Goal: Information Seeking & Learning: Learn about a topic

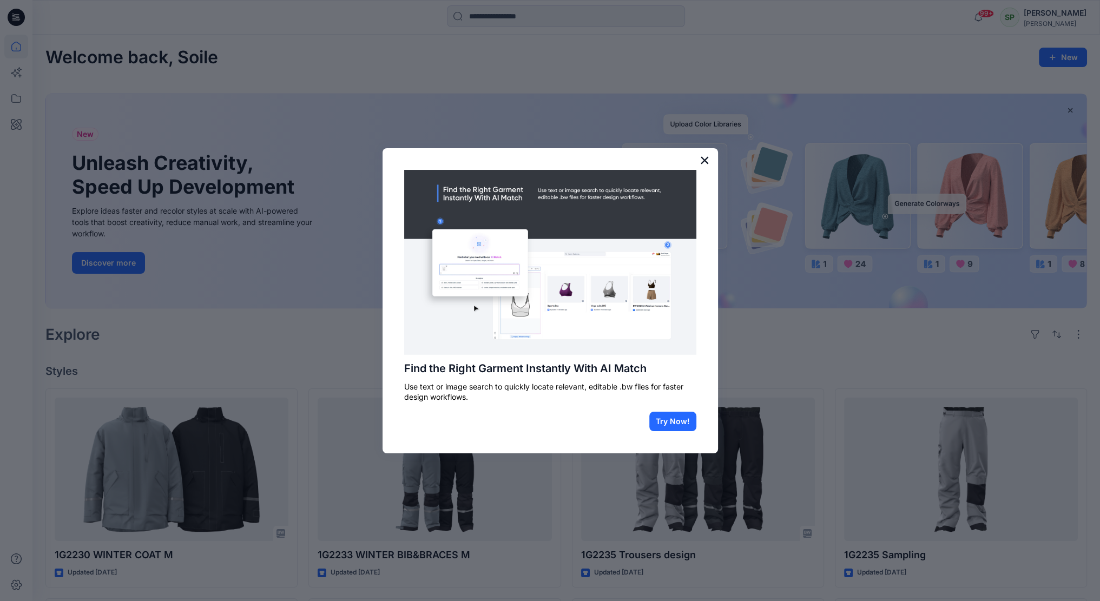
click at [706, 157] on button "×" at bounding box center [705, 159] width 10 height 17
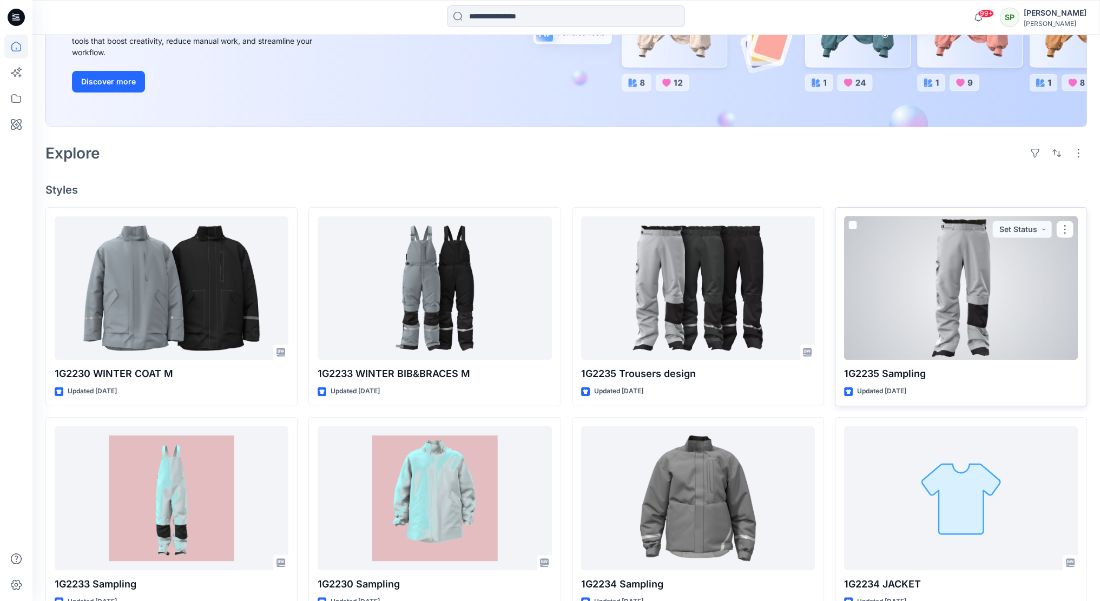
scroll to position [187, 0]
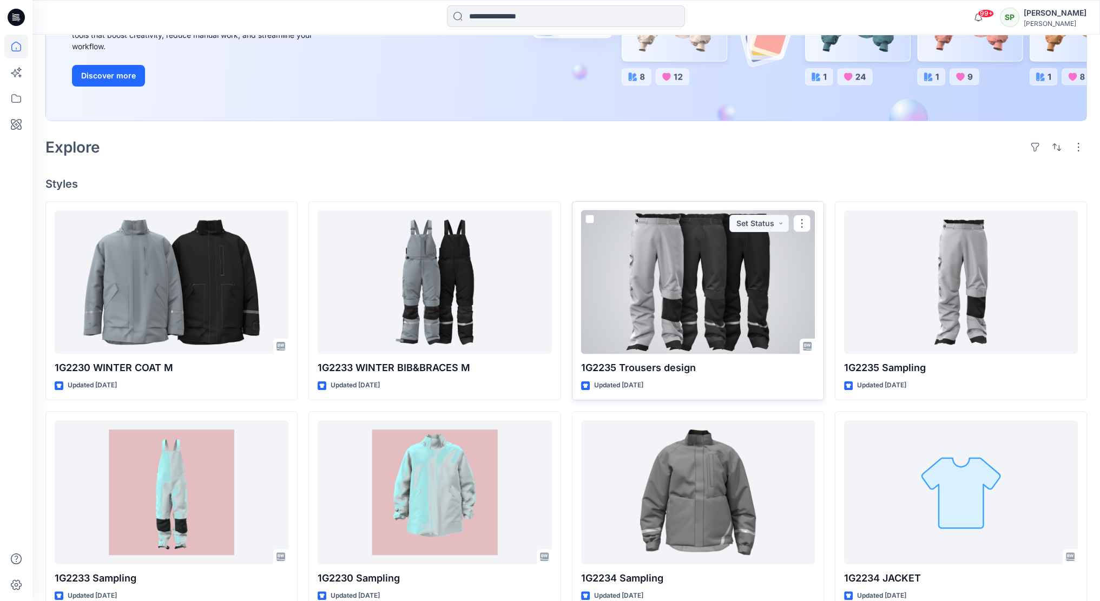
click at [736, 292] on div at bounding box center [698, 282] width 234 height 144
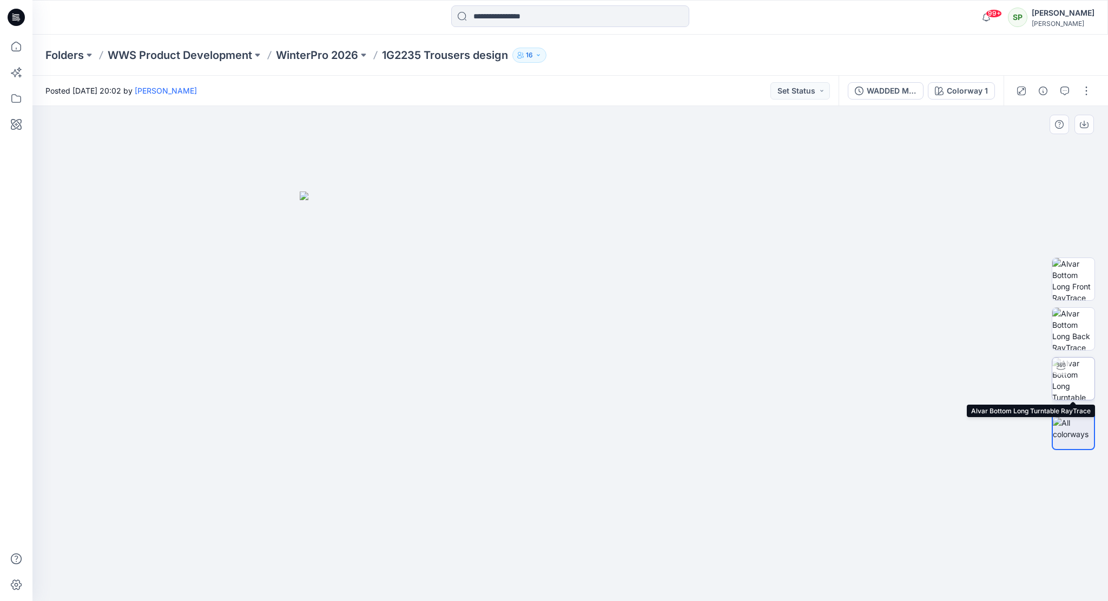
click at [1073, 368] on img at bounding box center [1073, 379] width 42 height 42
drag, startPoint x: 701, startPoint y: 579, endPoint x: 549, endPoint y: 585, distance: 152.1
click at [549, 585] on icon at bounding box center [571, 569] width 327 height 41
drag, startPoint x: 683, startPoint y: 577, endPoint x: 617, endPoint y: 591, distance: 66.8
click at [617, 591] on div at bounding box center [570, 353] width 1076 height 495
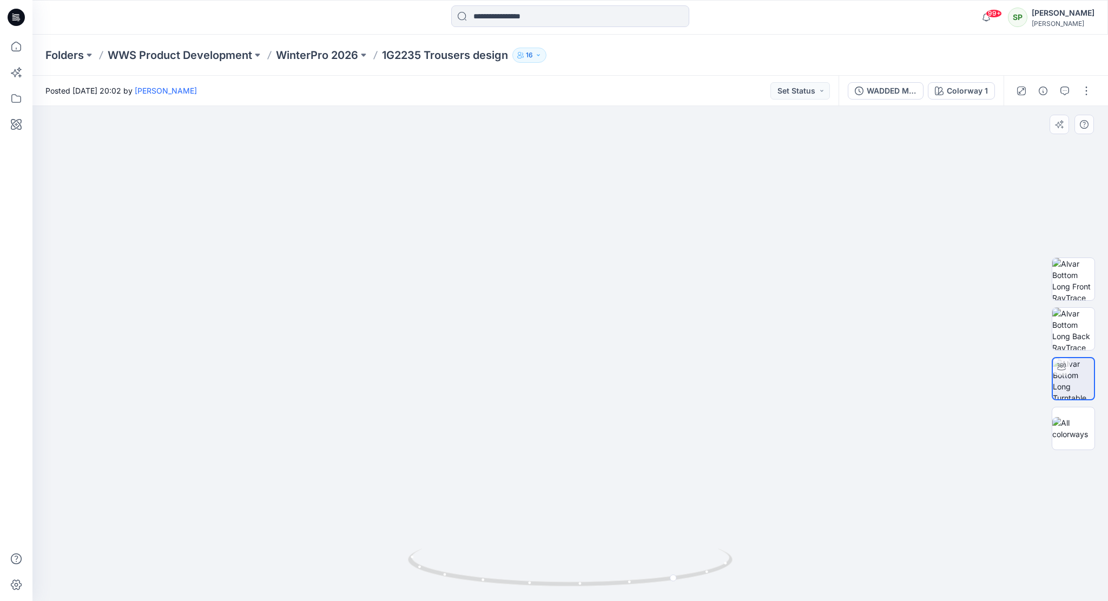
drag, startPoint x: 638, startPoint y: 426, endPoint x: 628, endPoint y: 194, distance: 232.4
click at [628, 194] on img at bounding box center [570, 262] width 678 height 678
click at [1072, 321] on img at bounding box center [1073, 329] width 42 height 42
click at [1072, 272] on img at bounding box center [1073, 279] width 42 height 42
click at [1079, 423] on img at bounding box center [1073, 428] width 42 height 23
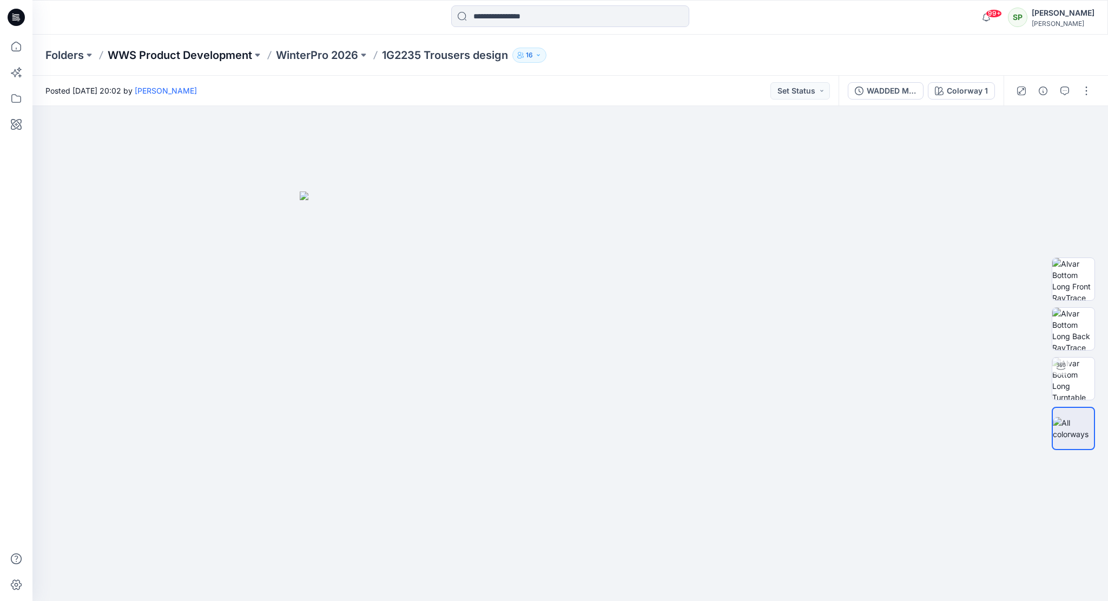
click at [205, 54] on p "WWS Product Development" at bounding box center [180, 55] width 144 height 15
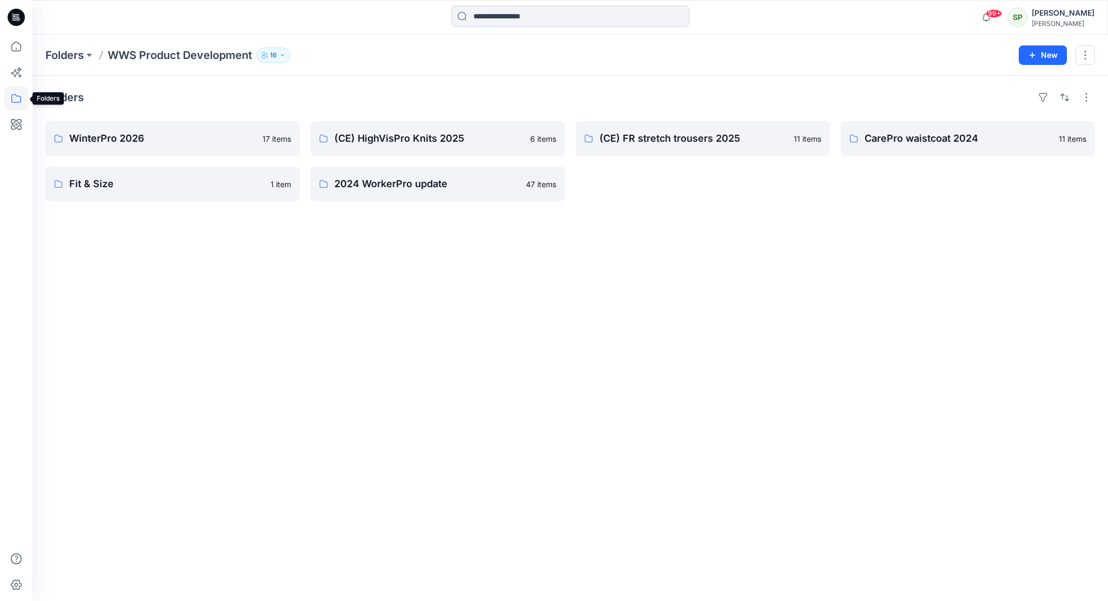
click at [12, 97] on icon at bounding box center [16, 98] width 10 height 9
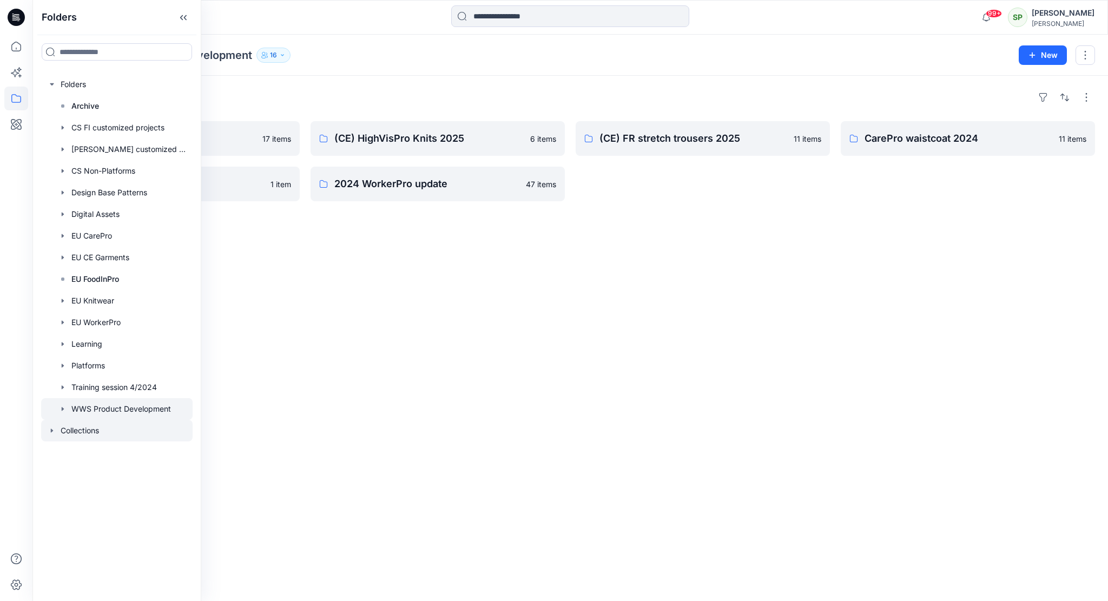
click at [93, 429] on div at bounding box center [116, 431] width 151 height 22
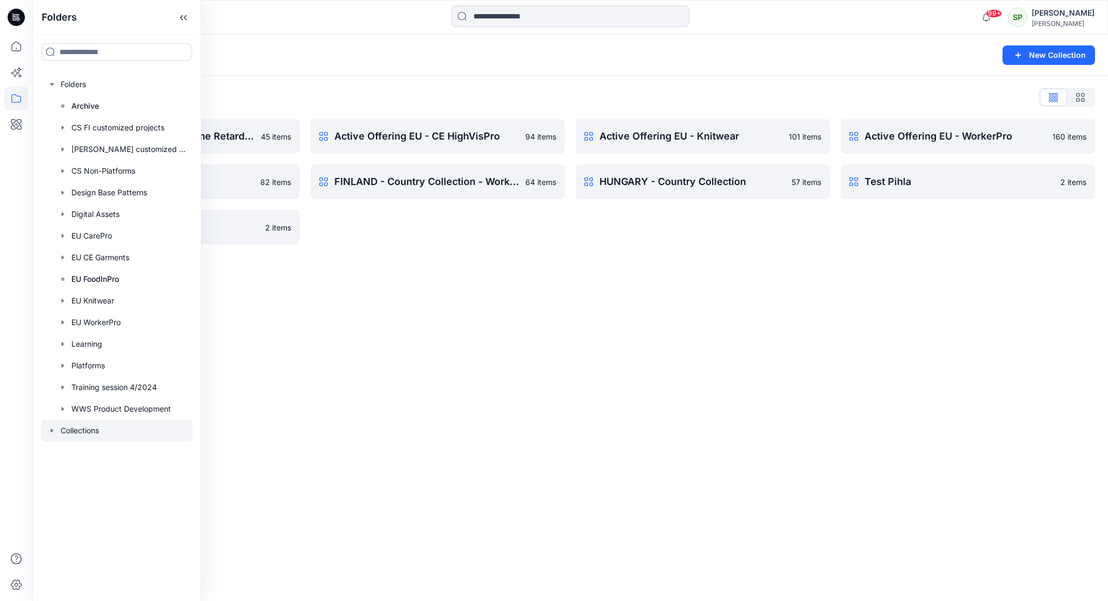
click at [420, 266] on div "Collections New Collection Collections List Active Offering EU - CE Flame Retar…" at bounding box center [570, 318] width 1076 height 566
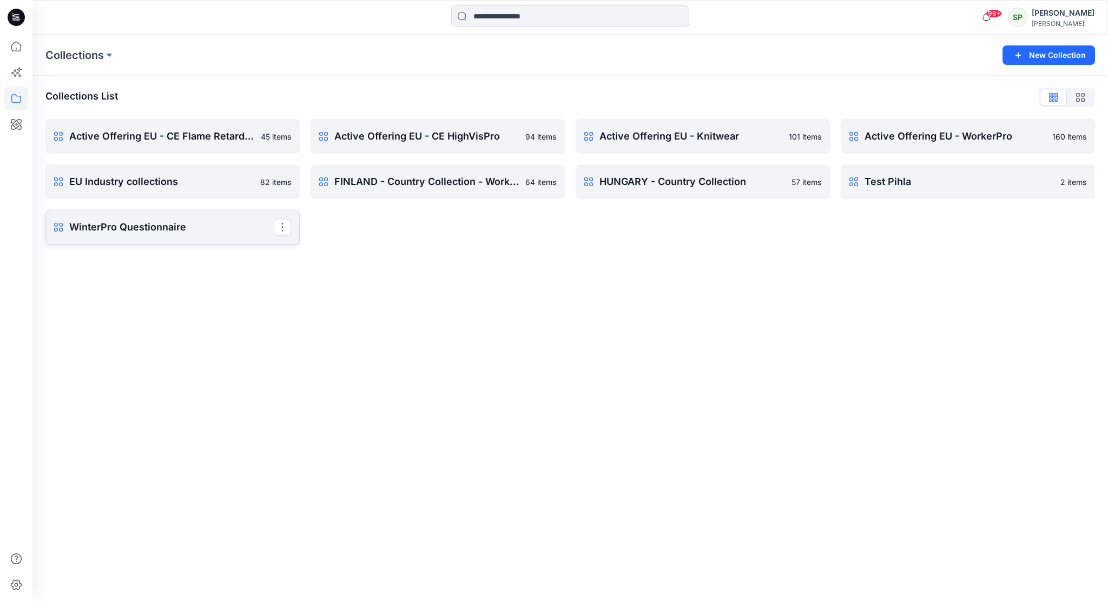
click at [201, 226] on p "WinterPro Questionnaire" at bounding box center [171, 227] width 205 height 15
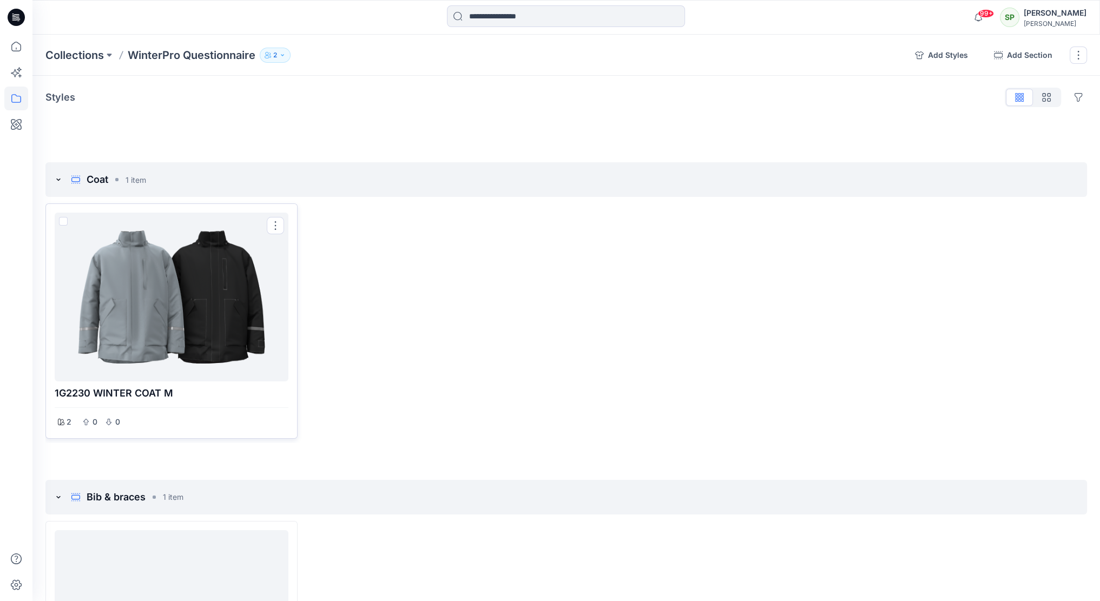
click at [193, 309] on div at bounding box center [171, 297] width 225 height 160
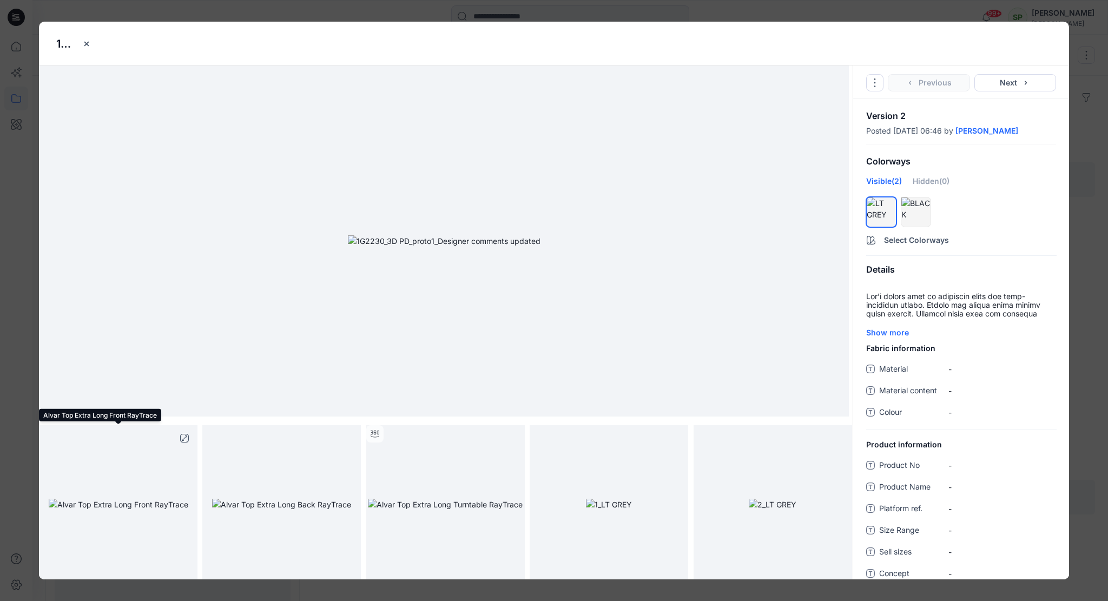
click at [127, 499] on img at bounding box center [119, 504] width 140 height 11
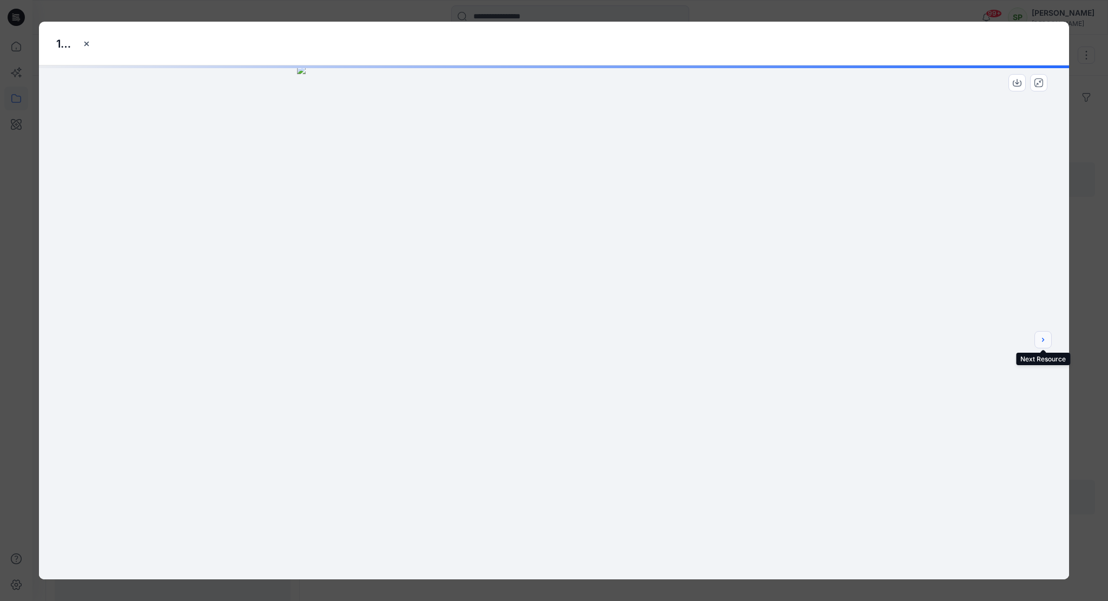
click at [1047, 342] on button "next" at bounding box center [1042, 339] width 17 height 17
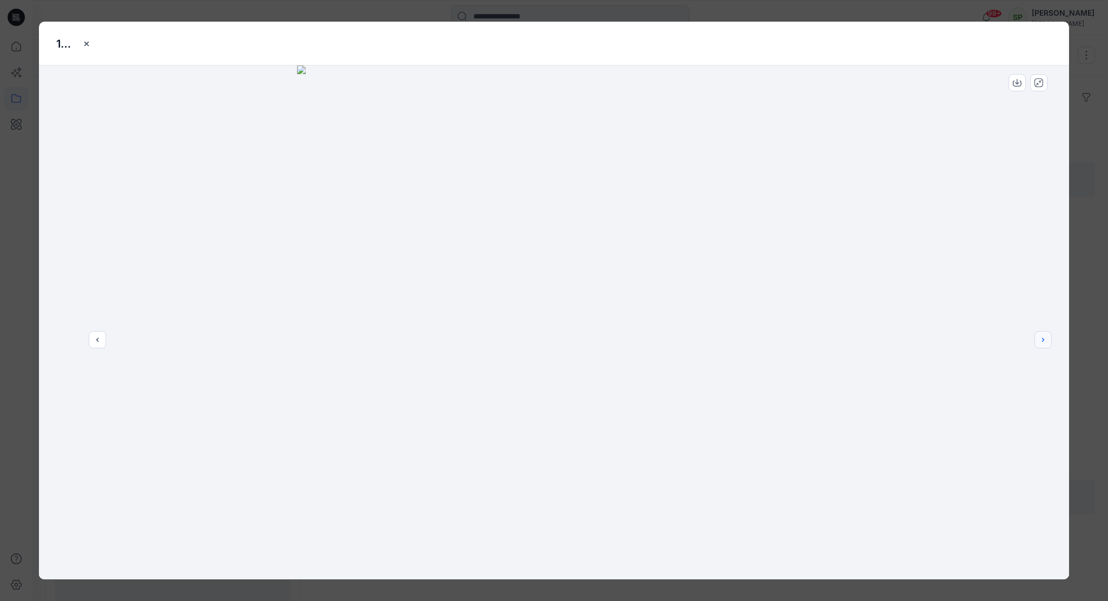
click at [1047, 342] on button "next" at bounding box center [1042, 339] width 17 height 17
click at [1047, 342] on div at bounding box center [554, 322] width 1030 height 514
click at [88, 42] on icon "close-btn" at bounding box center [86, 43] width 4 height 4
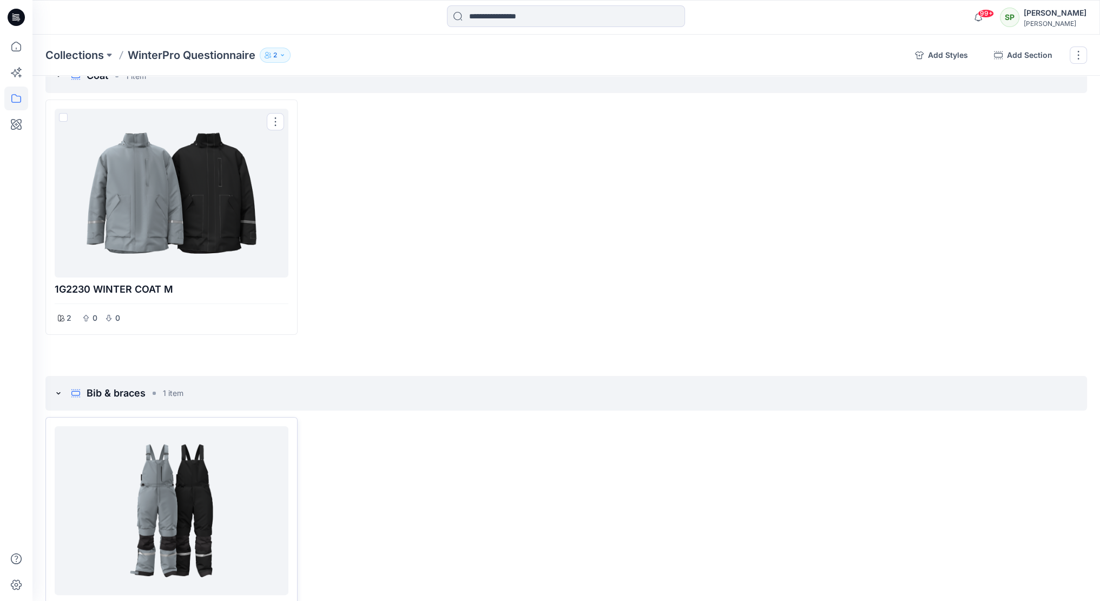
scroll to position [208, 0]
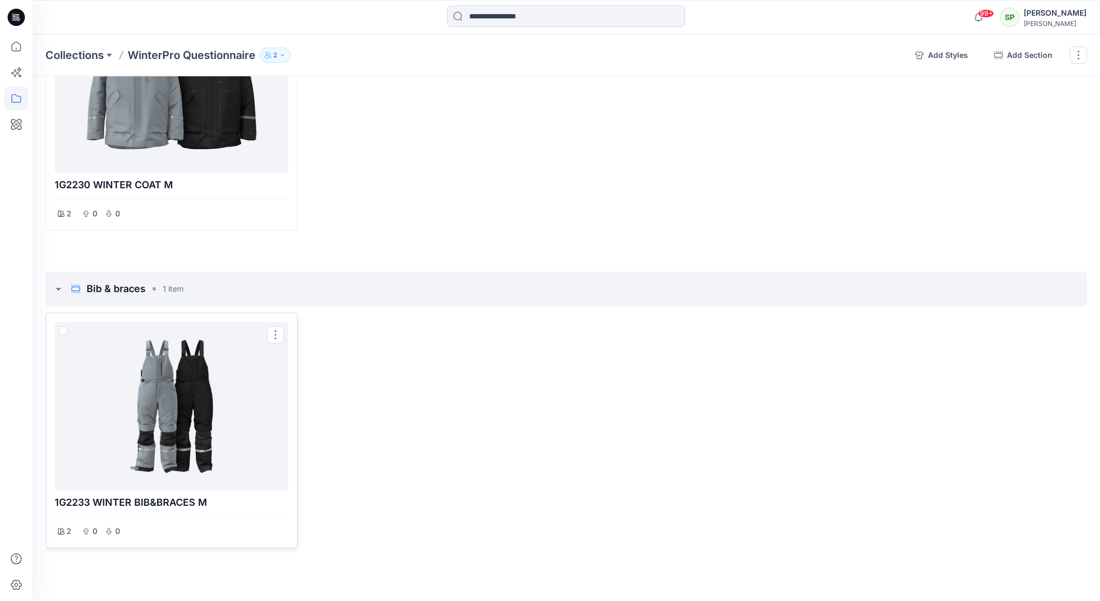
click at [182, 371] on div at bounding box center [171, 406] width 225 height 160
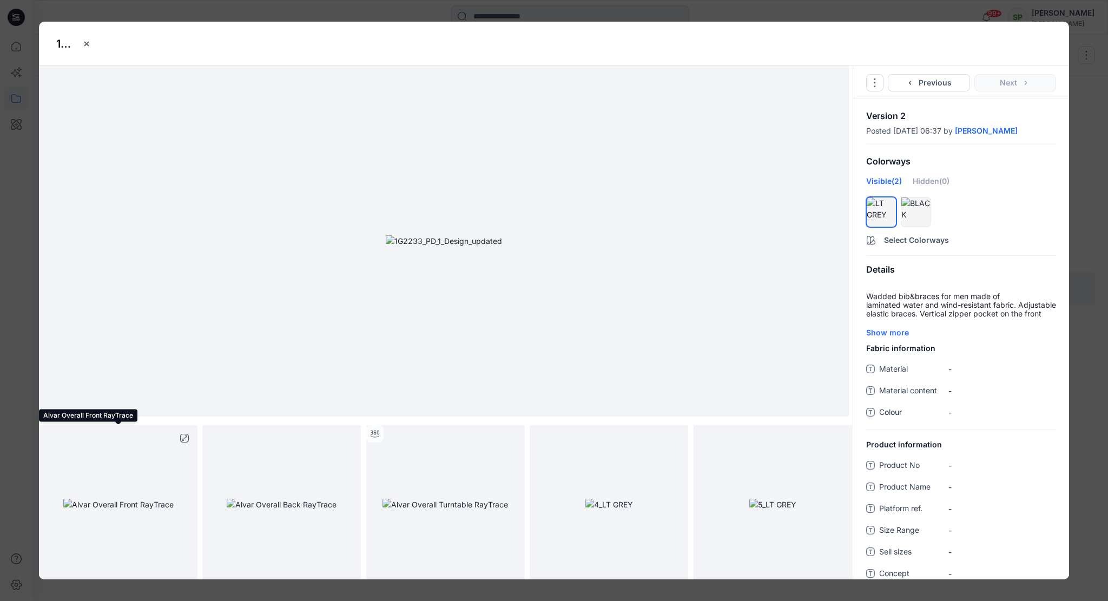
click at [171, 499] on img at bounding box center [118, 504] width 110 height 11
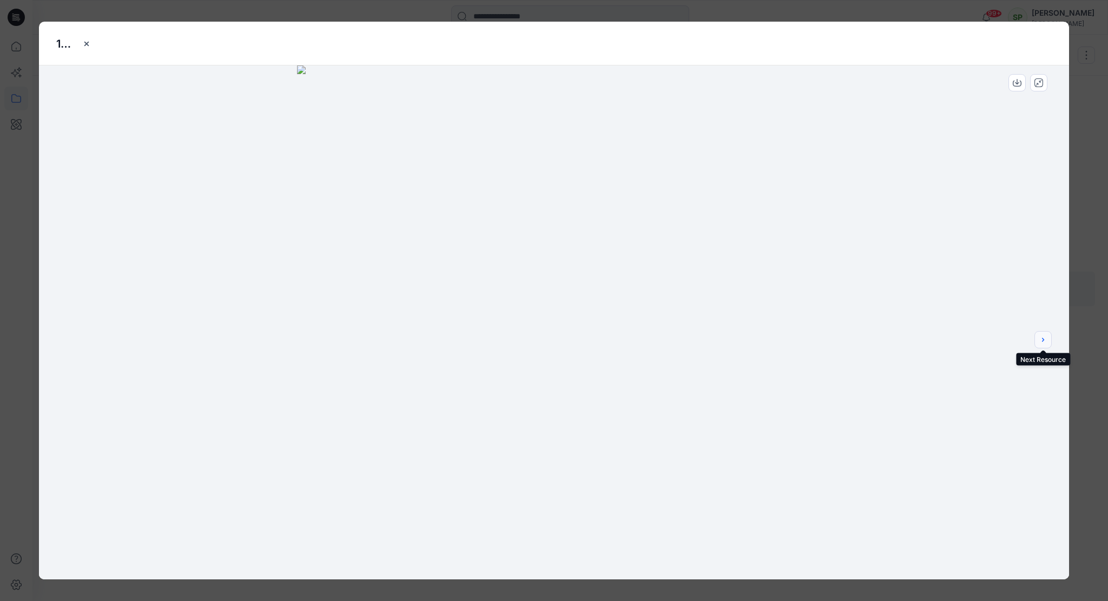
click at [1043, 339] on icon "next" at bounding box center [1043, 340] width 2 height 4
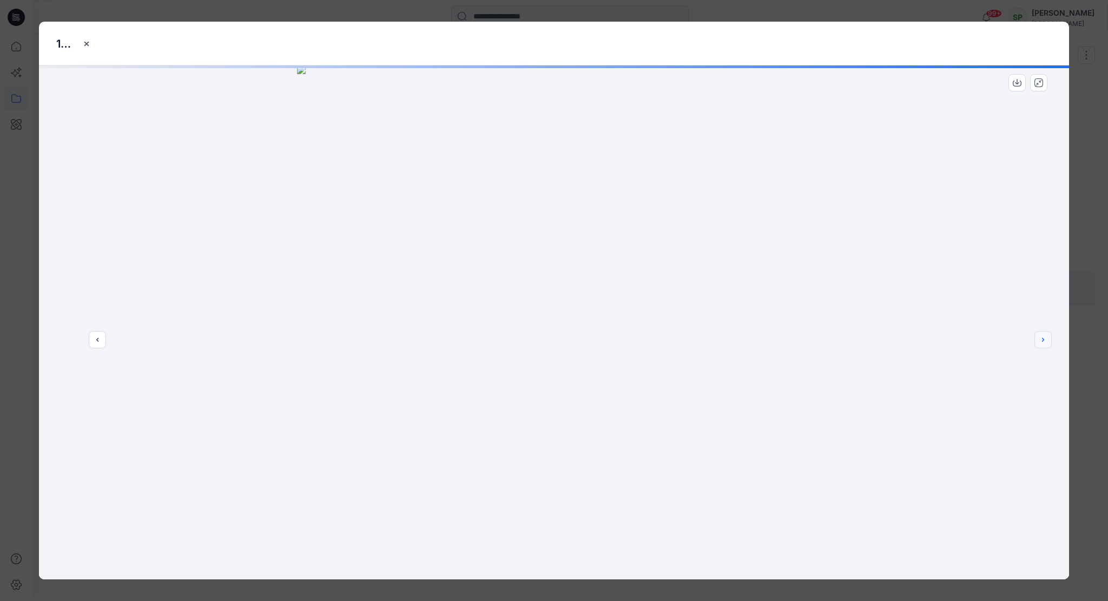
click at [1043, 339] on icon "next" at bounding box center [1043, 340] width 2 height 4
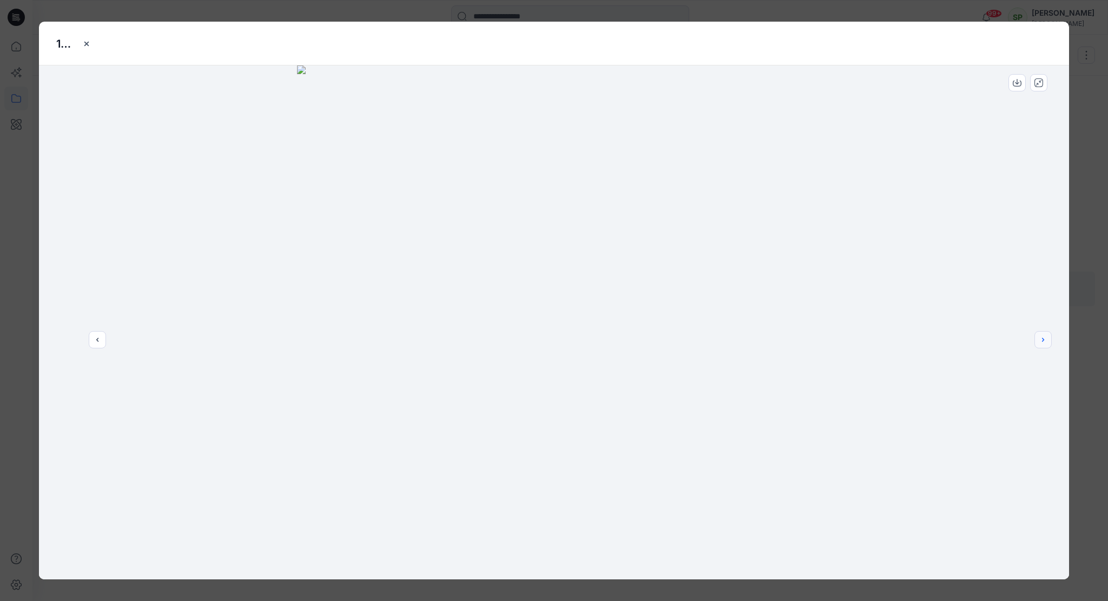
click at [1042, 338] on icon "next" at bounding box center [1043, 339] width 9 height 9
click at [1042, 338] on div at bounding box center [554, 322] width 1030 height 514
click at [88, 44] on icon "close-btn" at bounding box center [86, 43] width 9 height 9
